Goal: Check status: Check status

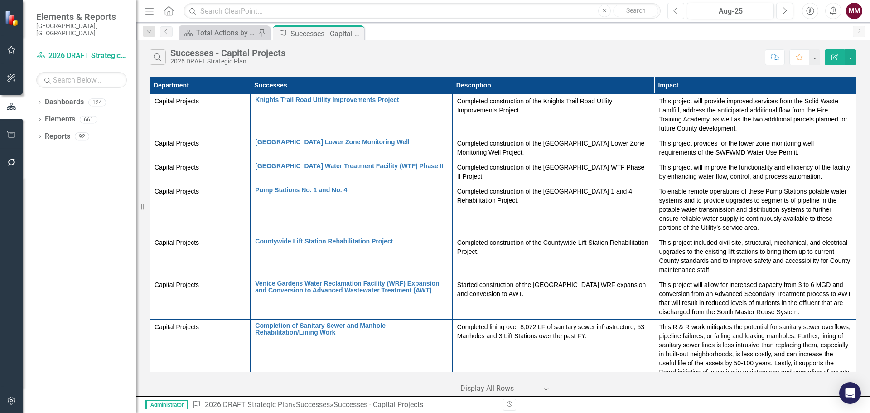
click at [676, 12] on icon "button" at bounding box center [676, 10] width 4 height 6
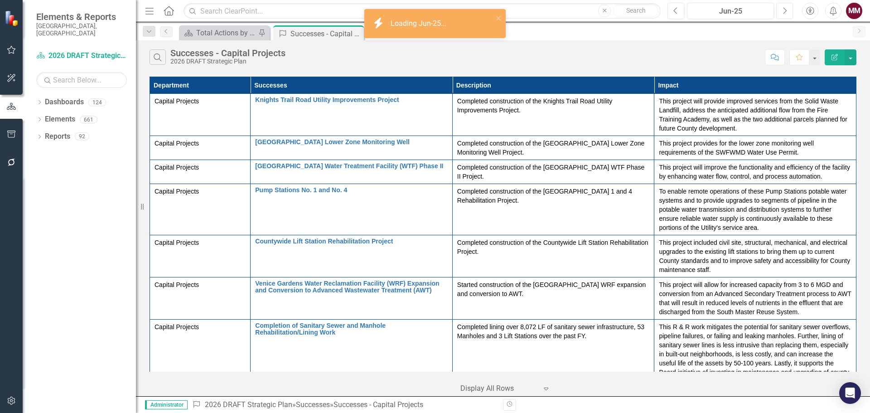
click at [780, 10] on button "Next" at bounding box center [784, 11] width 17 height 16
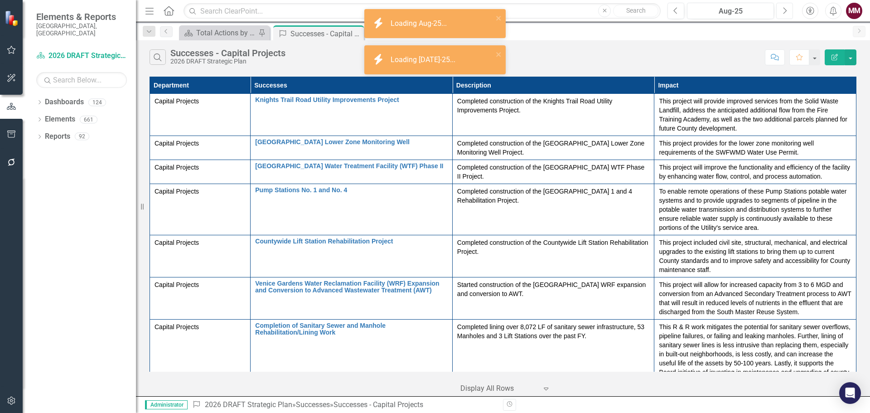
click at [780, 10] on button "Next" at bounding box center [784, 11] width 17 height 16
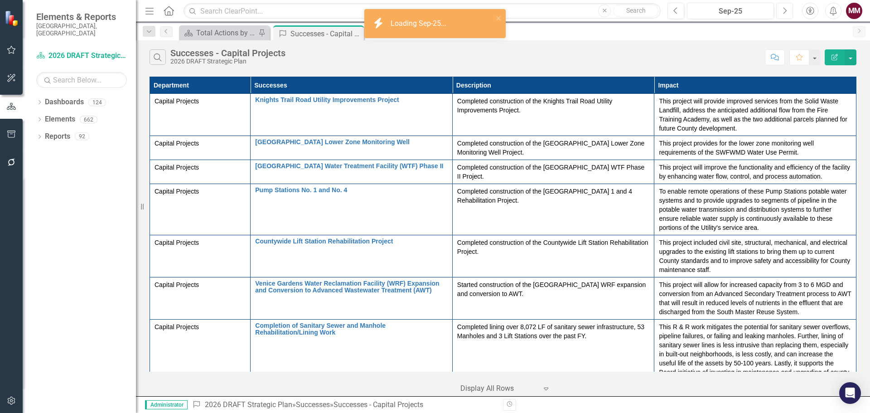
click at [780, 10] on button "Next" at bounding box center [784, 11] width 17 height 16
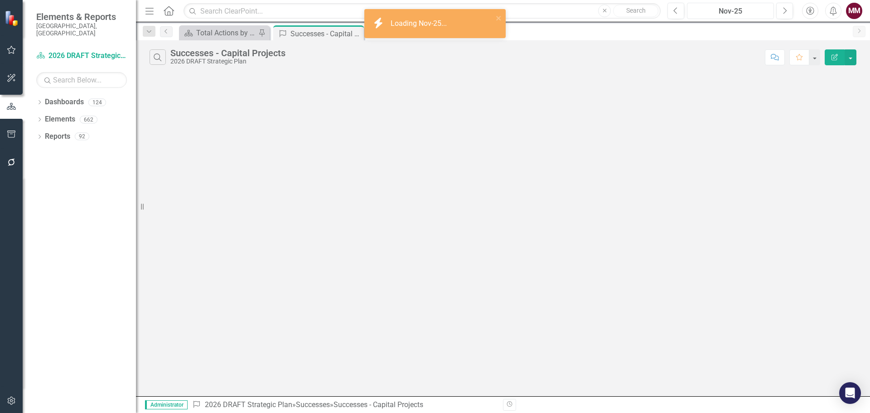
click at [741, 13] on div "Nov-25" at bounding box center [730, 11] width 81 height 11
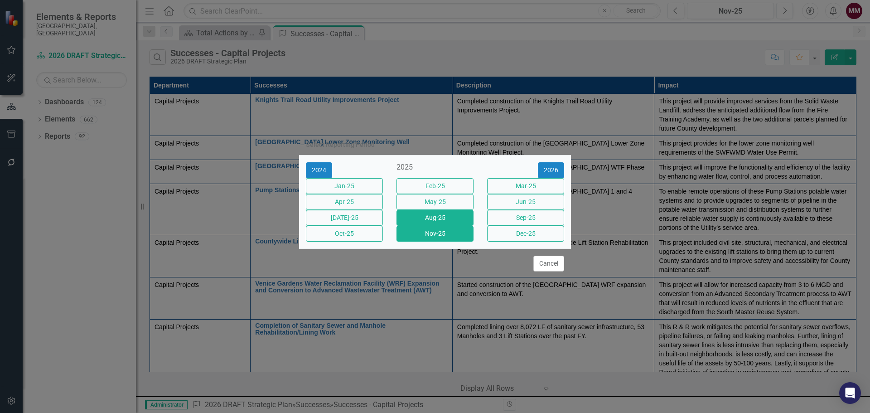
click at [453, 226] on button "Aug-25" at bounding box center [435, 218] width 77 height 16
